Goal: Find specific page/section: Find specific page/section

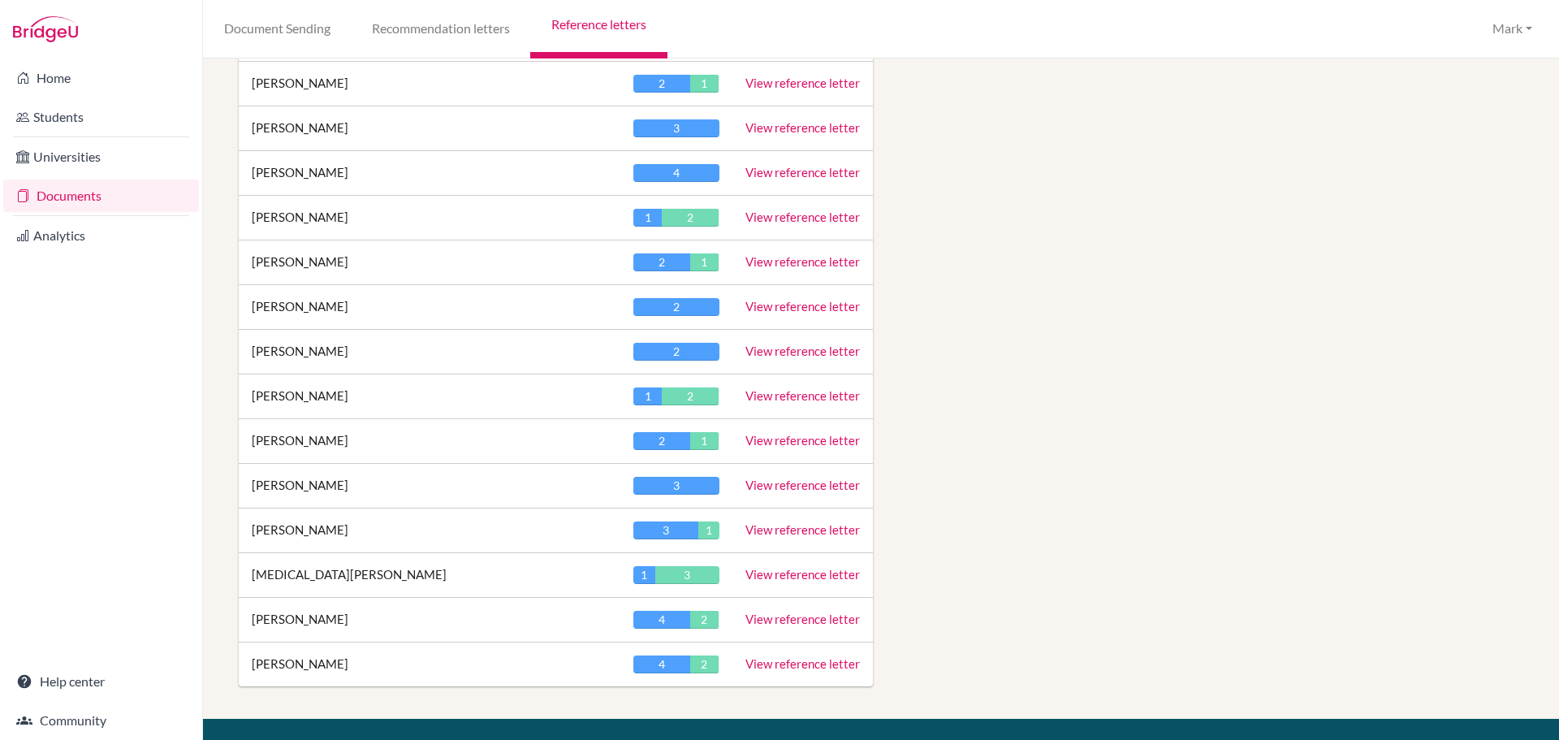
scroll to position [2192, 0]
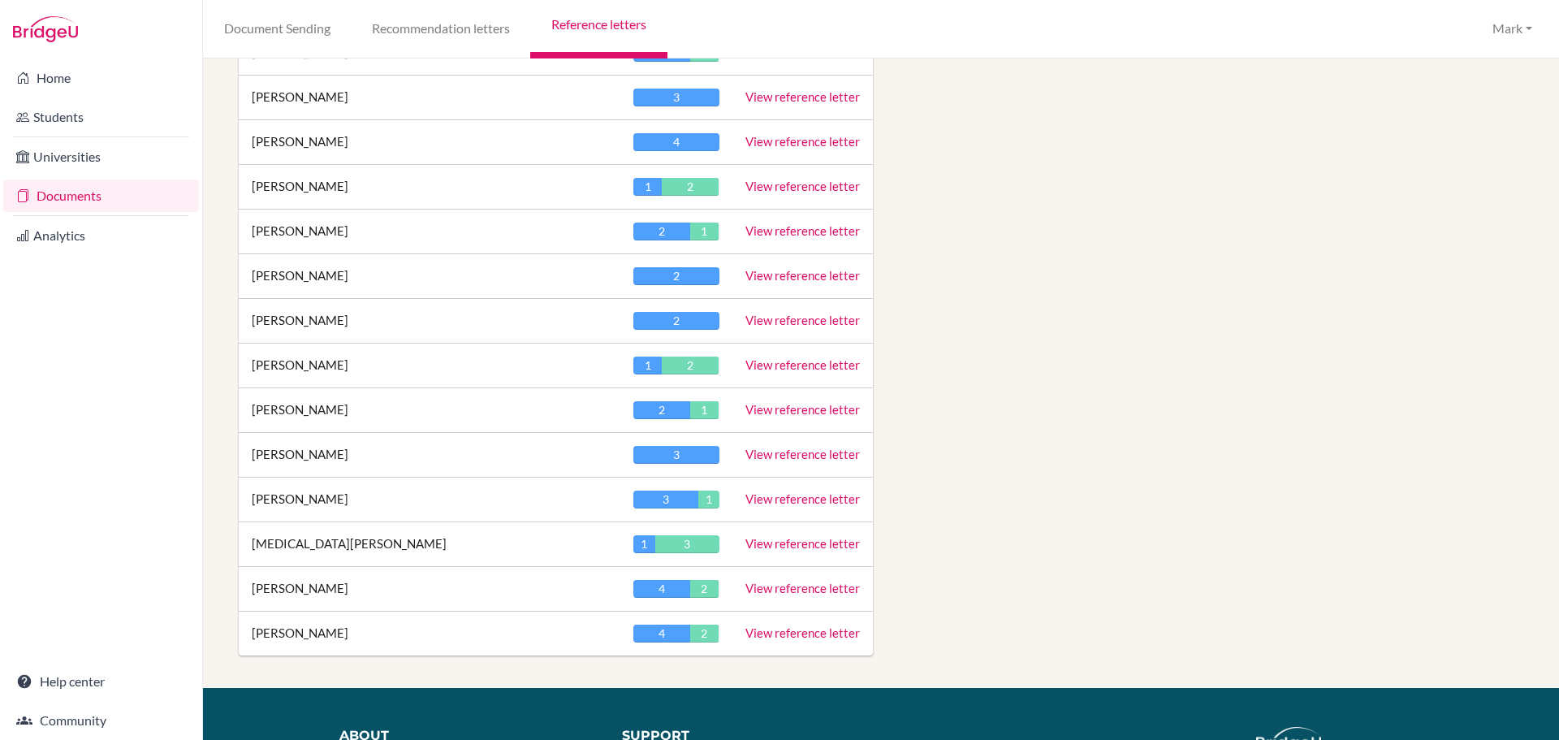
click at [804, 501] on link "View reference letter" at bounding box center [802, 498] width 114 height 15
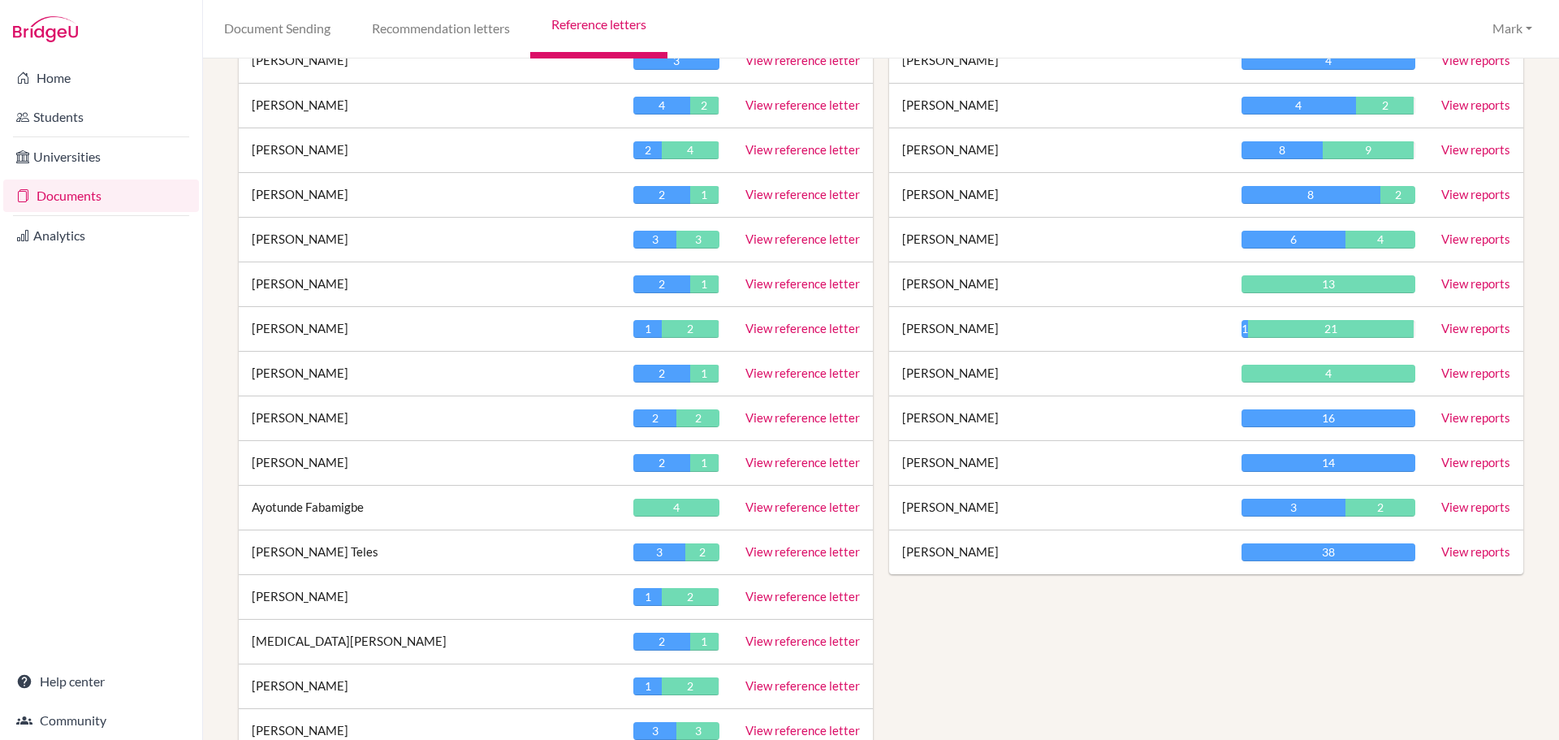
scroll to position [731, 0]
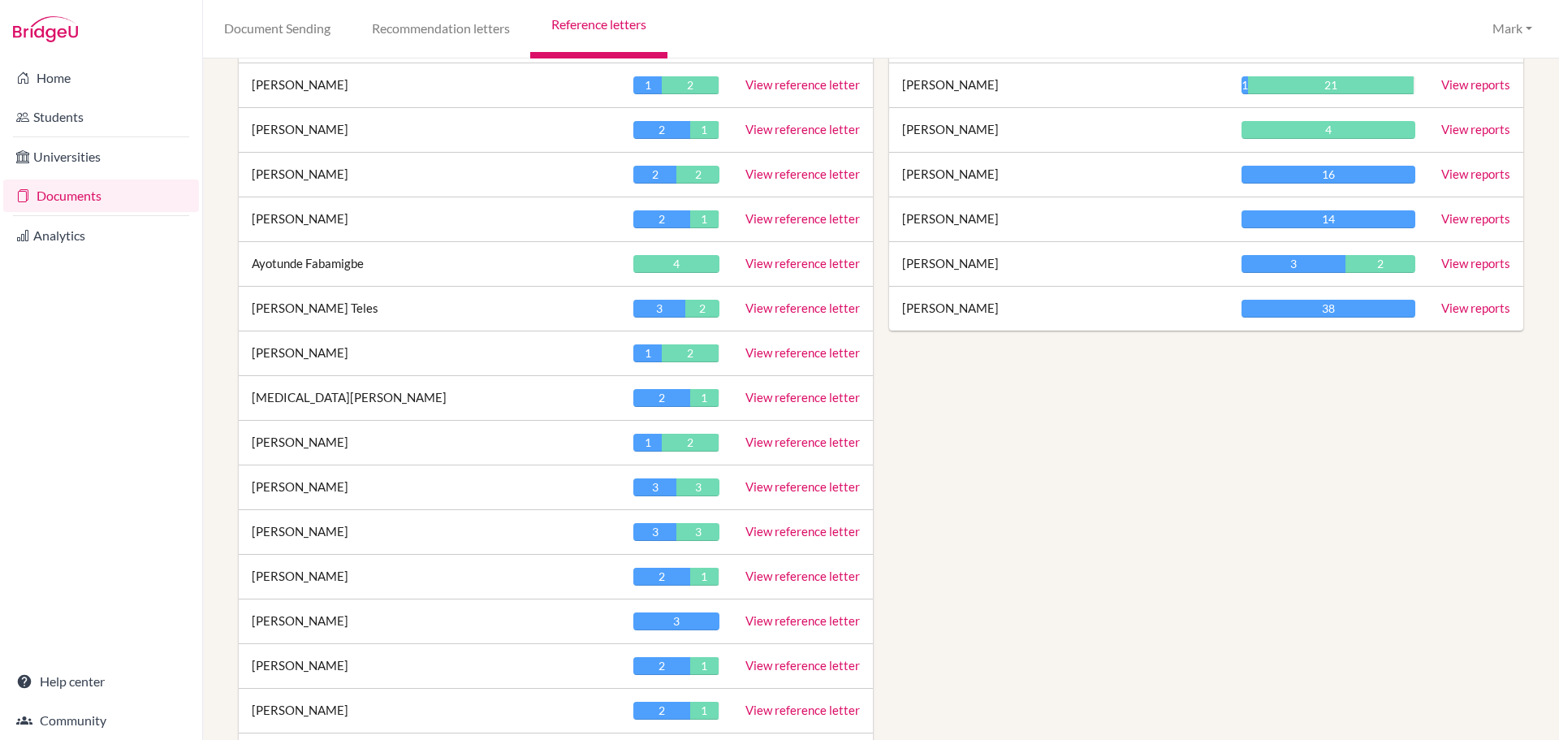
click at [758, 529] on link "View reference letter" at bounding box center [802, 531] width 114 height 15
